Goal: Task Accomplishment & Management: Use online tool/utility

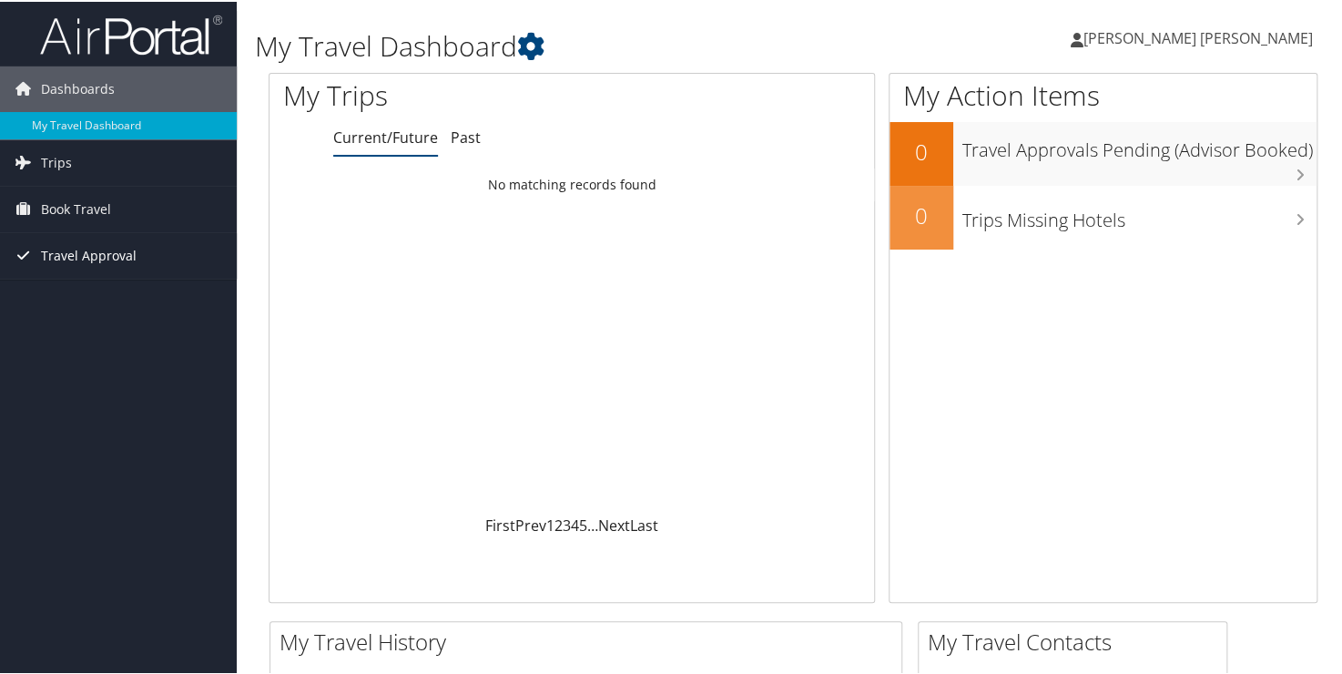
click at [107, 253] on span "Travel Approval" at bounding box center [89, 254] width 96 height 46
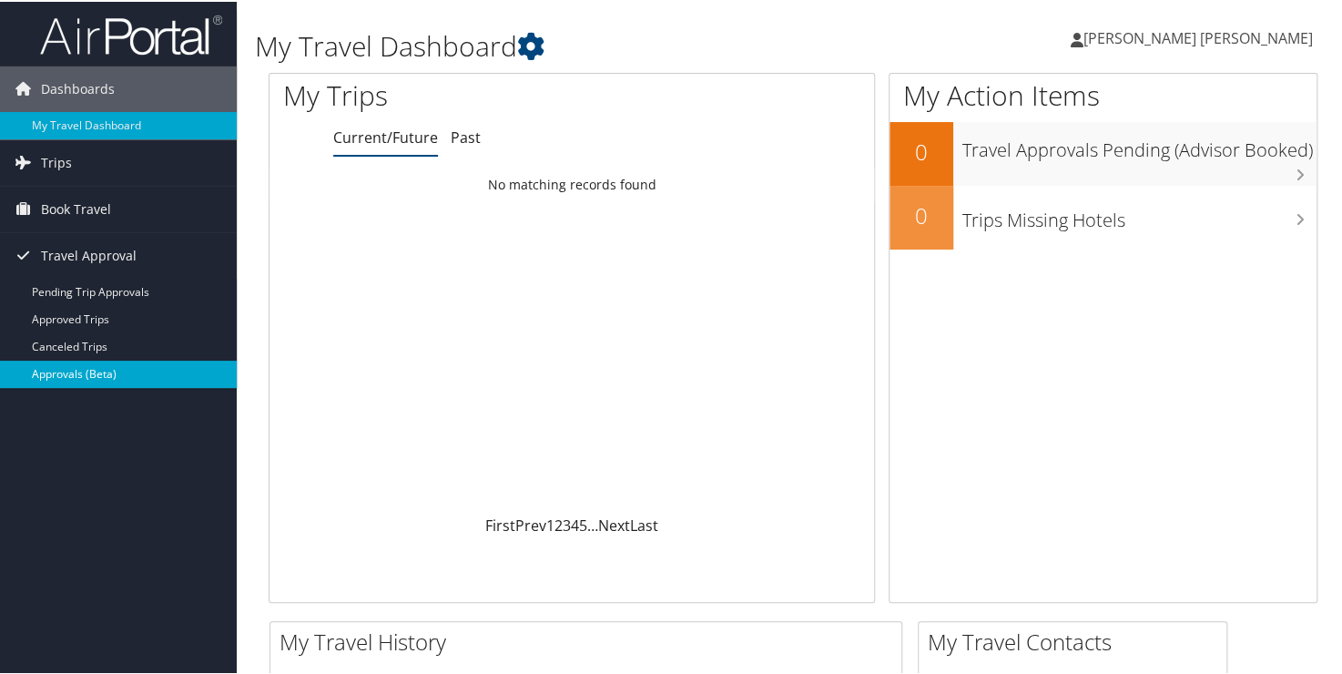
click at [79, 371] on link "Approvals (Beta)" at bounding box center [118, 372] width 237 height 27
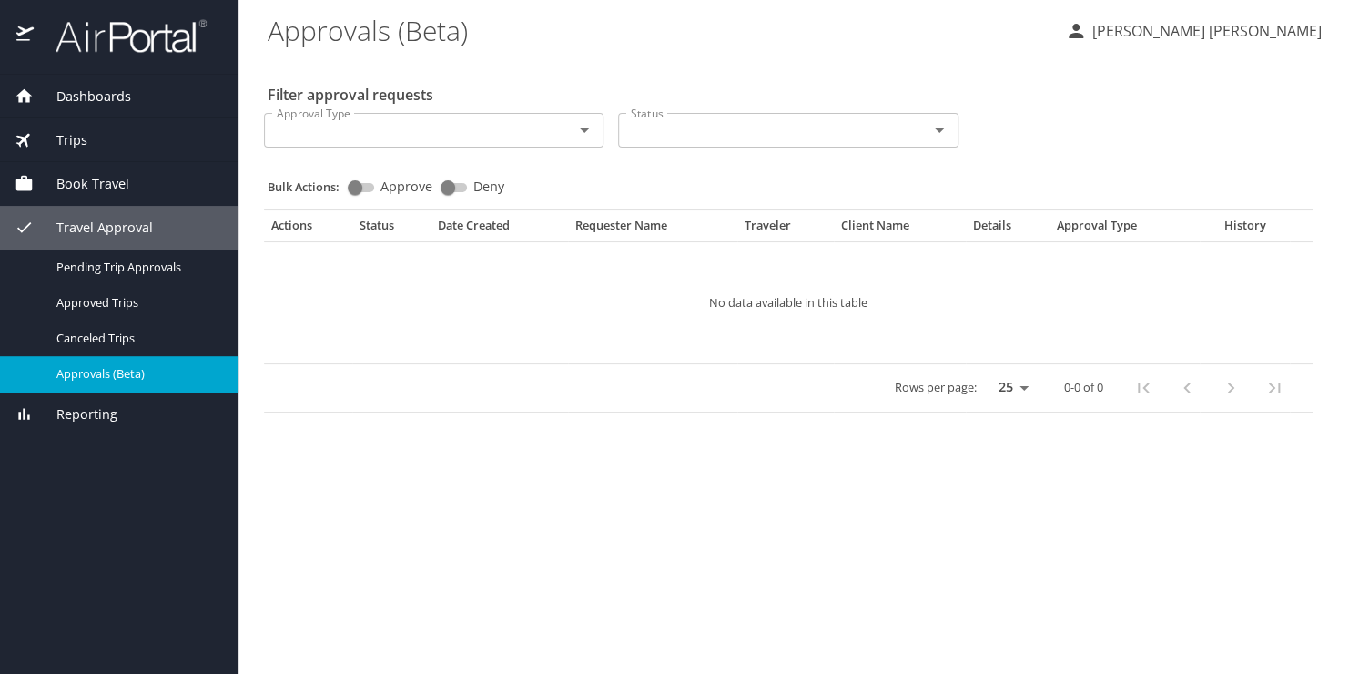
click at [115, 184] on span "Book Travel" at bounding box center [82, 184] width 96 height 20
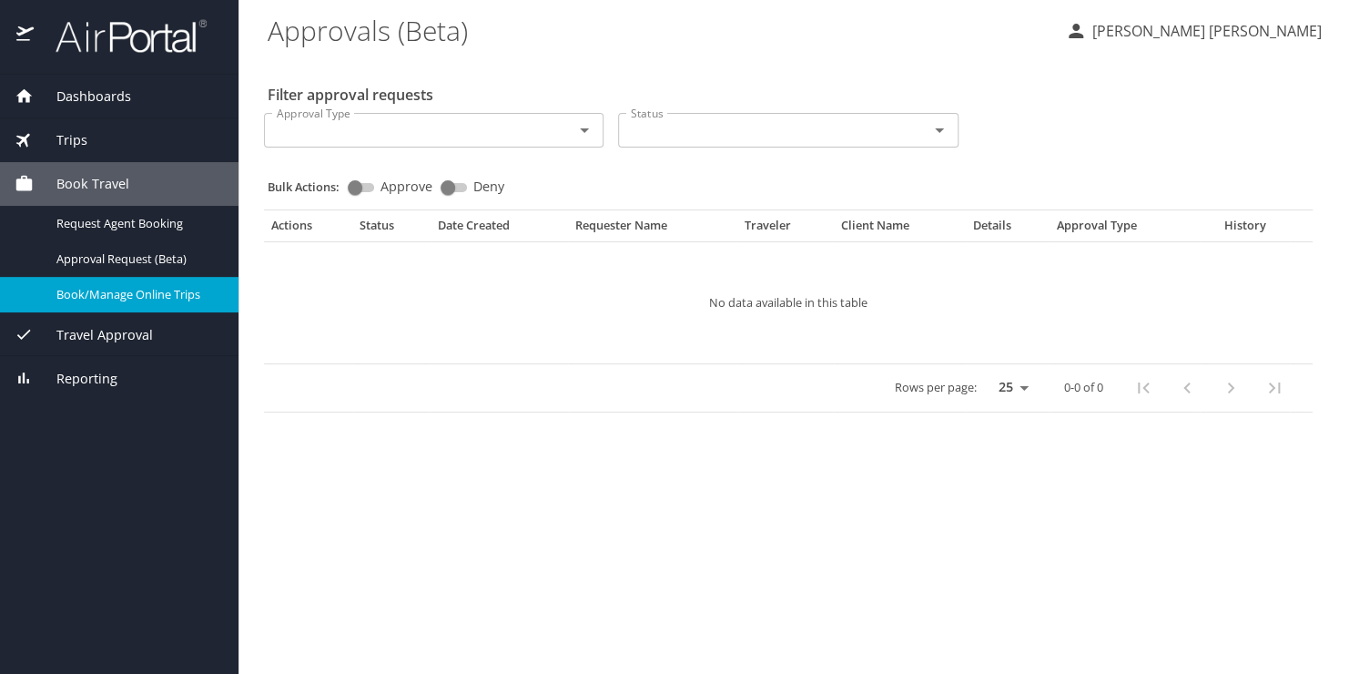
click at [144, 284] on div "Book/Manage Online Trips" at bounding box center [119, 294] width 209 height 21
